Goal: Navigation & Orientation: Find specific page/section

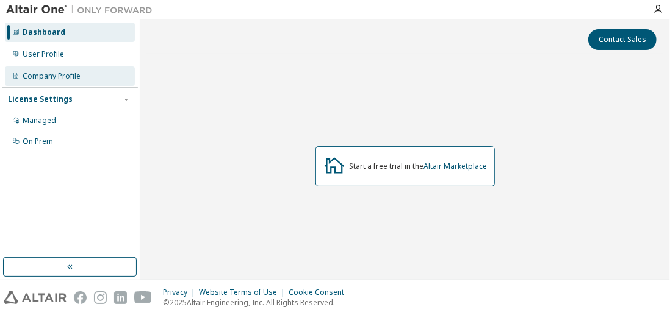
click at [74, 78] on div "Company Profile" at bounding box center [52, 76] width 58 height 10
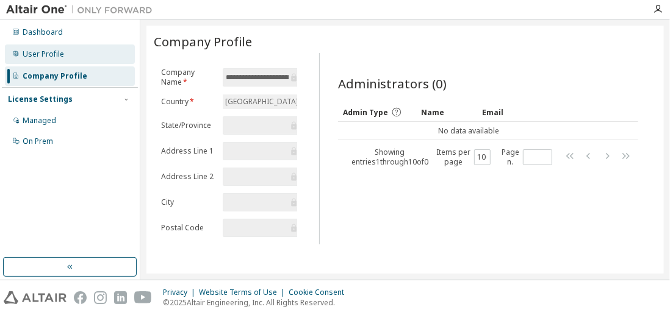
click at [88, 62] on div "User Profile" at bounding box center [70, 55] width 130 height 20
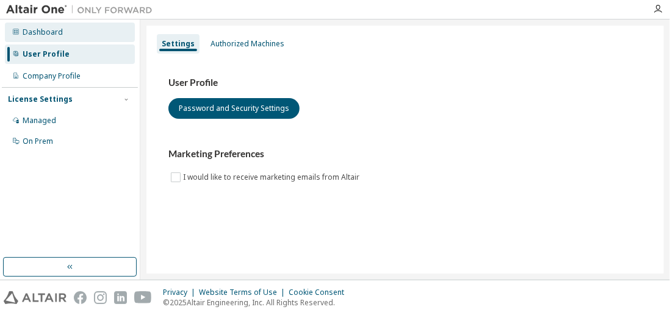
click at [103, 33] on div "Dashboard" at bounding box center [70, 33] width 130 height 20
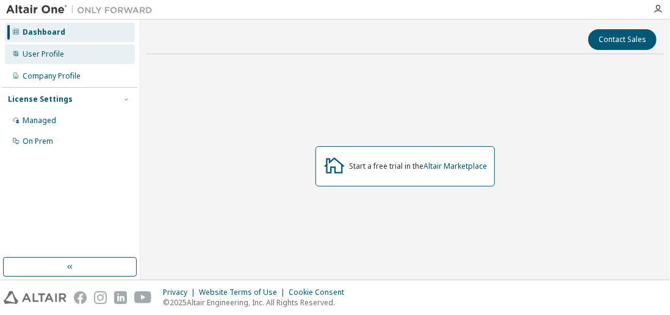
click at [106, 52] on div "User Profile" at bounding box center [70, 55] width 130 height 20
